Goal: Task Accomplishment & Management: Use online tool/utility

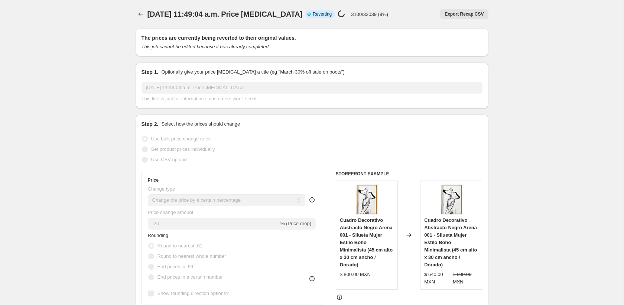
select select "percentage"
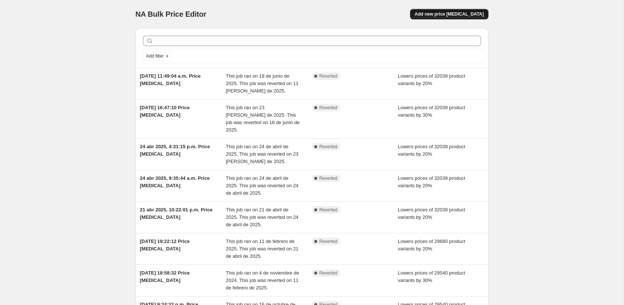
click at [431, 14] on span "Add new price [MEDICAL_DATA]" at bounding box center [448, 14] width 69 height 6
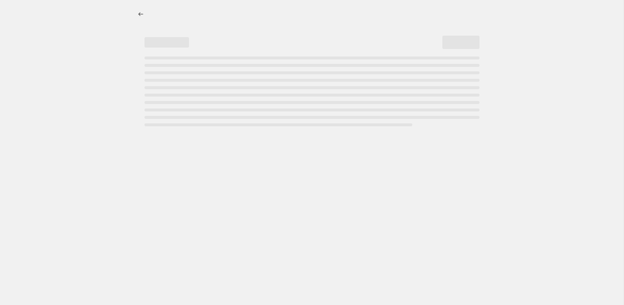
select select "percentage"
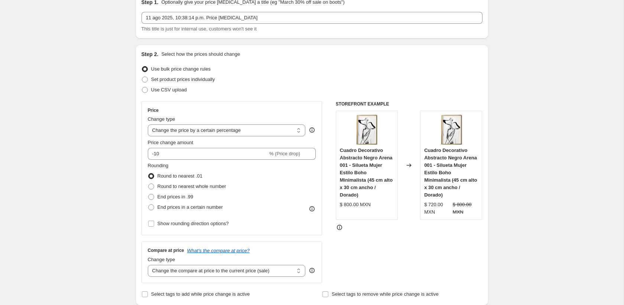
scroll to position [60, 0]
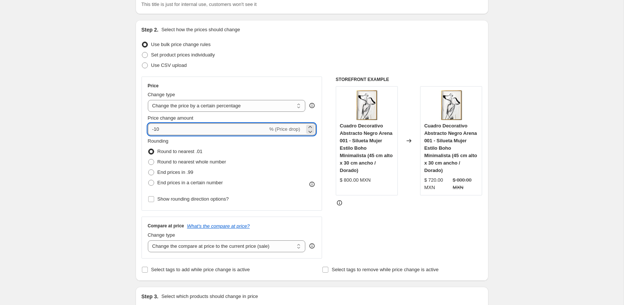
click at [244, 126] on input "-10" at bounding box center [208, 129] width 120 height 12
type input "-1"
type input "-20"
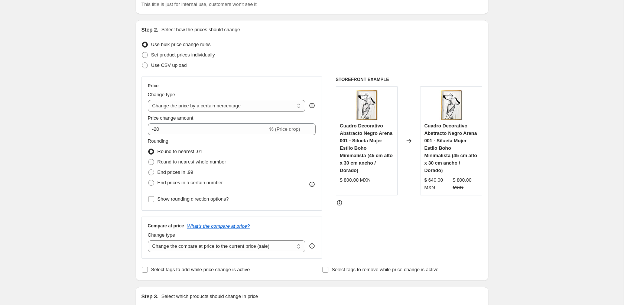
click at [273, 149] on div "Rounding Round to nearest .01 Round to nearest whole number End prices in .99 E…" at bounding box center [232, 162] width 168 height 50
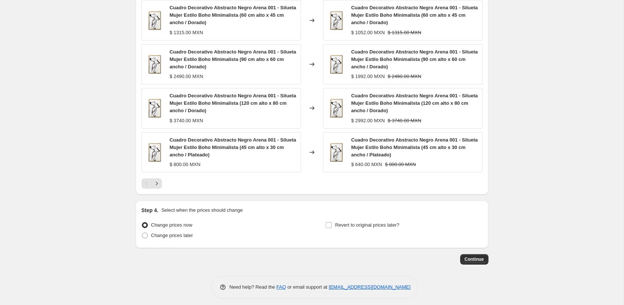
scroll to position [484, 0]
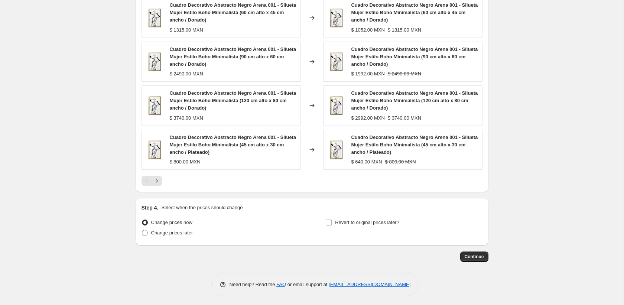
click at [475, 257] on span "Continue" at bounding box center [473, 256] width 19 height 6
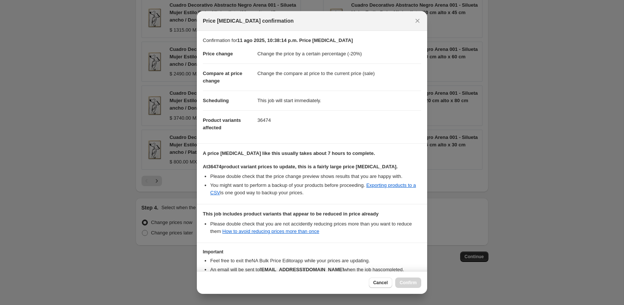
scroll to position [48, 0]
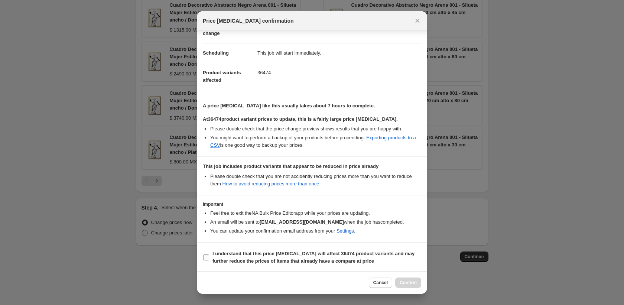
click at [205, 256] on input "I understand that this price [MEDICAL_DATA] will affect 36474 product variants …" at bounding box center [206, 257] width 6 height 6
checkbox input "true"
click at [411, 281] on span "Confirm" at bounding box center [407, 282] width 17 height 6
